Goal: Navigation & Orientation: Find specific page/section

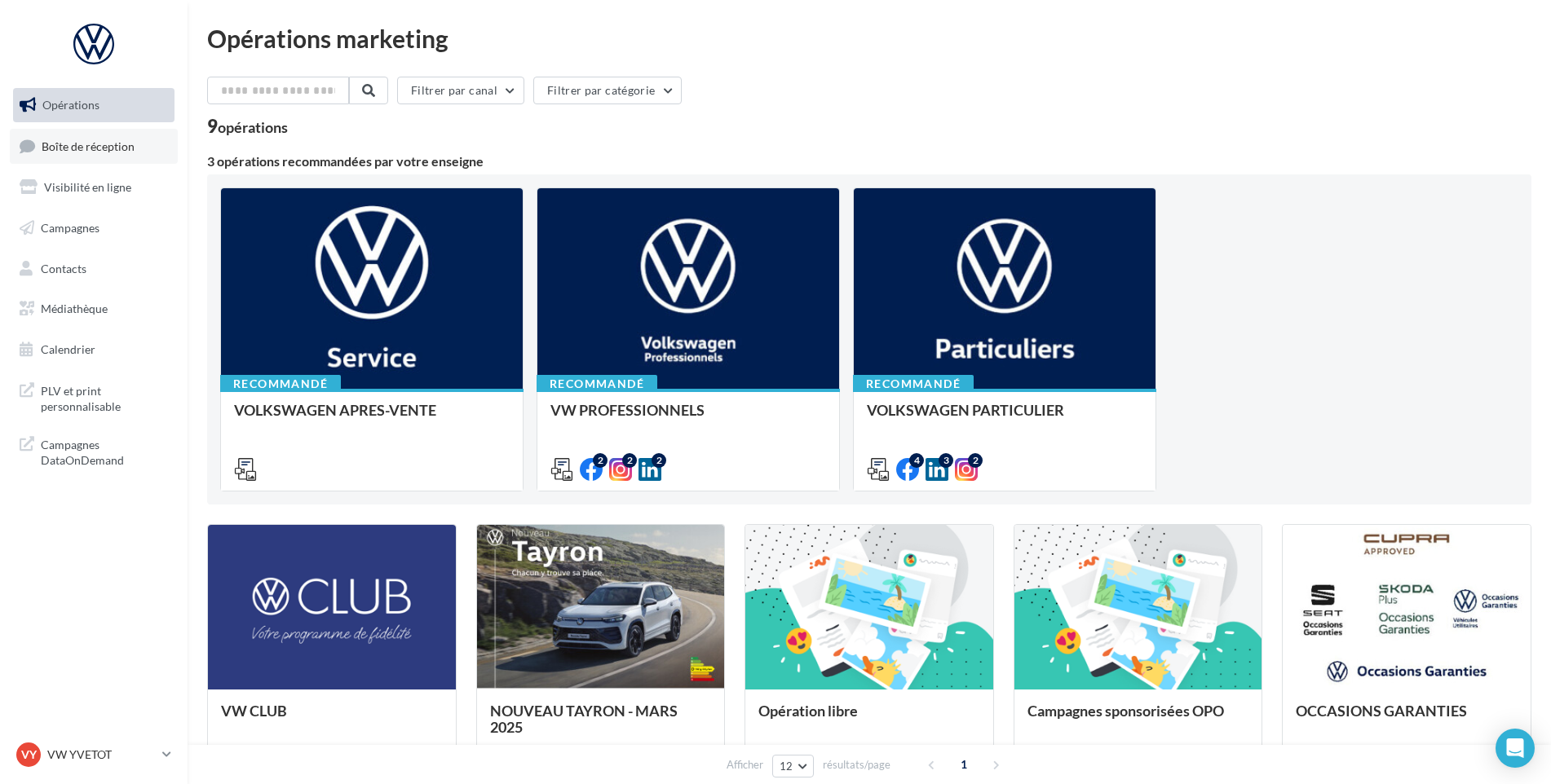
click at [46, 150] on span "Boîte de réception" at bounding box center [88, 146] width 93 height 14
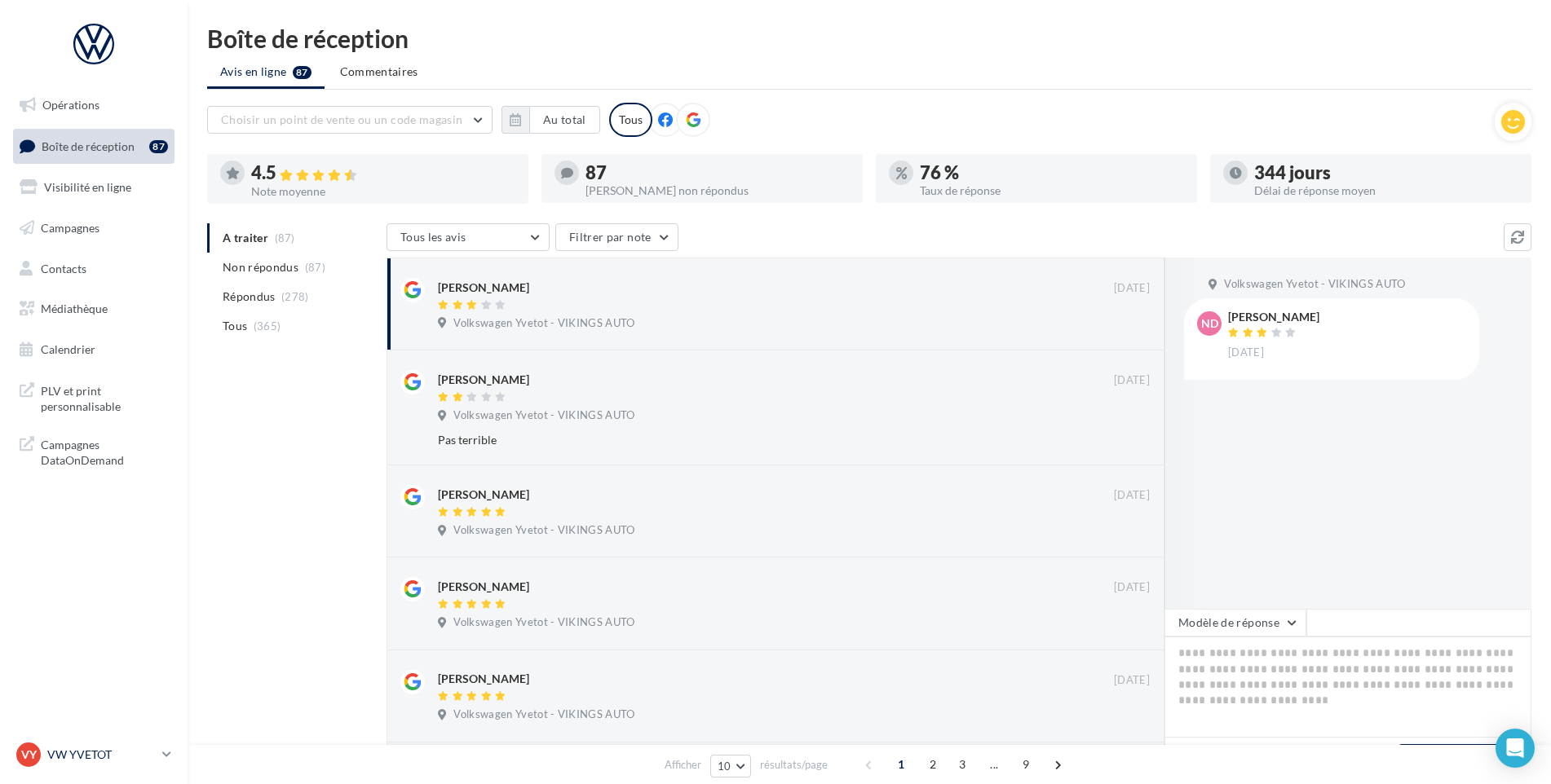
click at [85, 763] on div "VY VW YVETOT vw-yve-vau" at bounding box center [87, 754] width 140 height 25
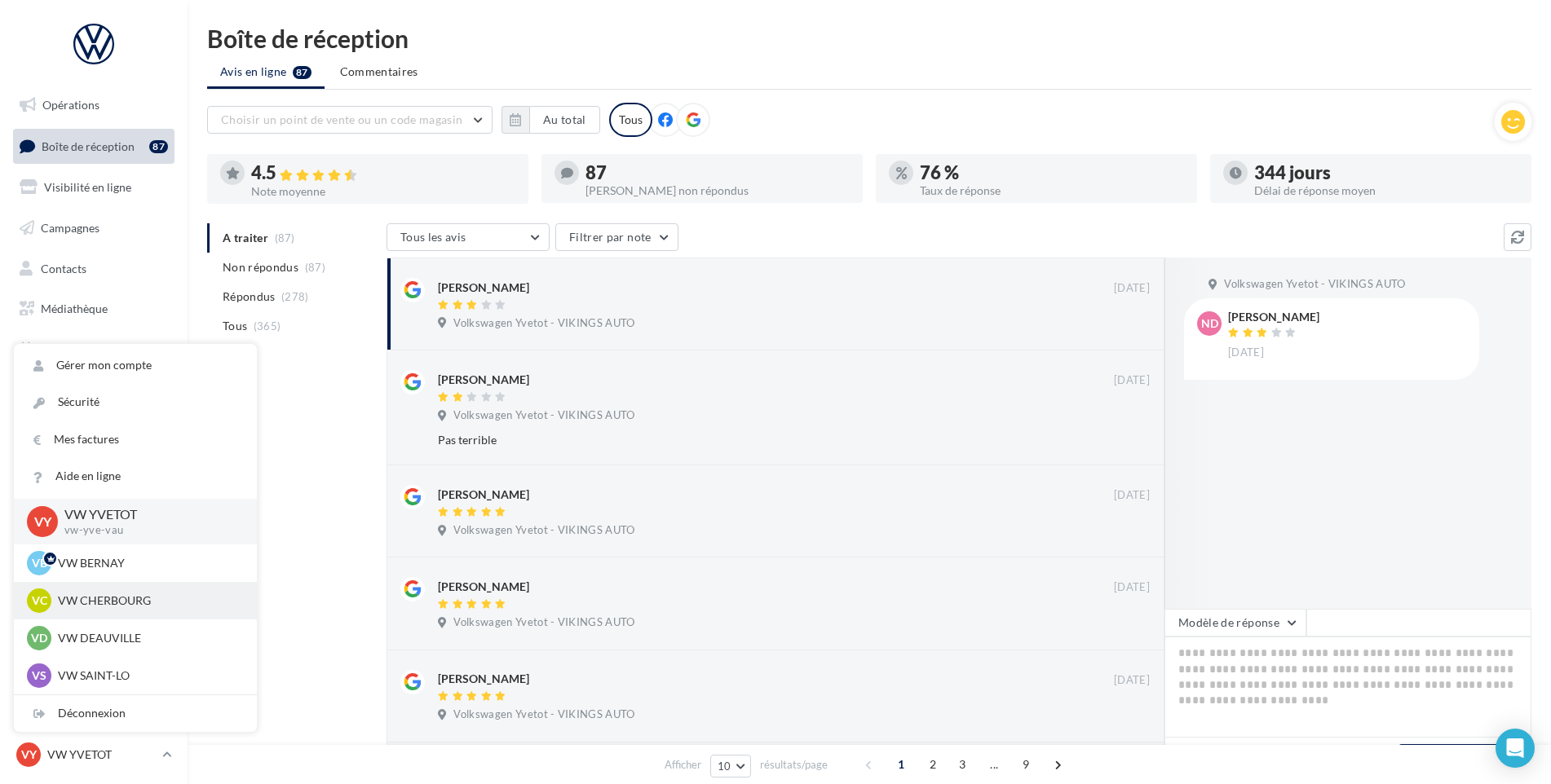
click at [152, 602] on p "VW CHERBOURG" at bounding box center [148, 600] width 179 height 17
